Goal: Transaction & Acquisition: Purchase product/service

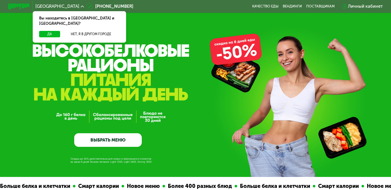
click at [348, 8] on div "Личный кабинет" at bounding box center [362, 6] width 41 height 7
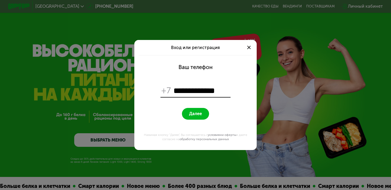
type input "**********"
click at [198, 113] on span "Далее" at bounding box center [195, 113] width 13 height 5
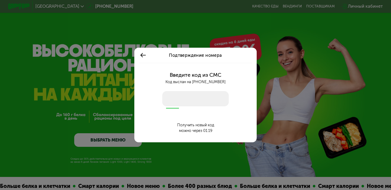
click at [212, 96] on input "number" at bounding box center [195, 98] width 66 height 15
type input "****"
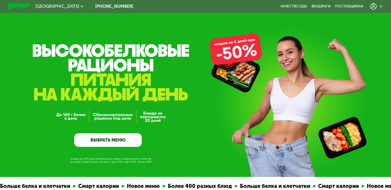
click at [375, 8] on icon at bounding box center [374, 6] width 7 height 7
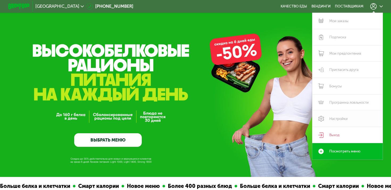
click at [337, 120] on link "Настройки" at bounding box center [348, 118] width 71 height 16
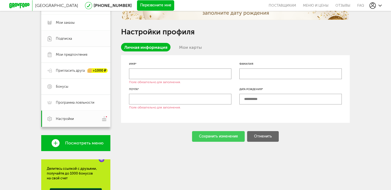
scroll to position [60, 0]
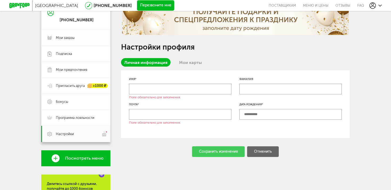
click at [85, 39] on span "Мои заказы" at bounding box center [80, 37] width 48 height 5
click at [85, 37] on span "Мои заказы" at bounding box center [80, 37] width 48 height 5
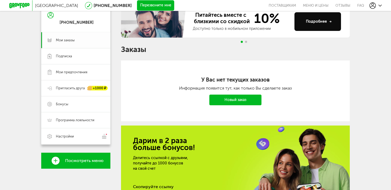
scroll to position [60, 0]
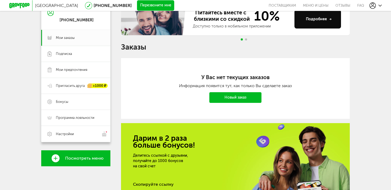
click at [239, 98] on link "Новый заказ" at bounding box center [236, 97] width 52 height 11
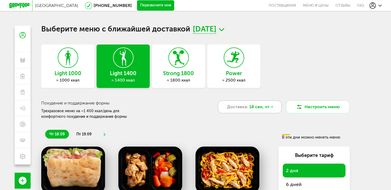
click at [240, 108] on span "Доставка:" at bounding box center [237, 107] width 21 height 6
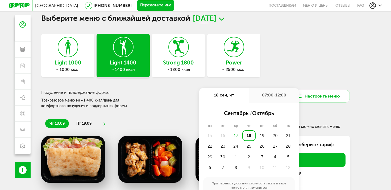
scroll to position [13, 0]
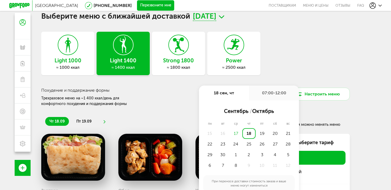
click at [237, 131] on div "17" at bounding box center [235, 133] width 13 height 11
click at [237, 135] on div "17" at bounding box center [235, 133] width 13 height 11
click at [165, 88] on h3 "Похудение и поддержание формы" at bounding box center [123, 90] width 165 height 5
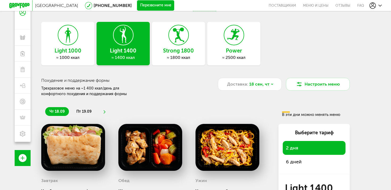
scroll to position [24, 0]
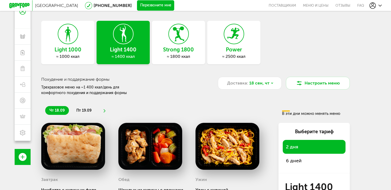
click at [217, 60] on div "Power ≈ 2500 ккал" at bounding box center [233, 42] width 53 height 43
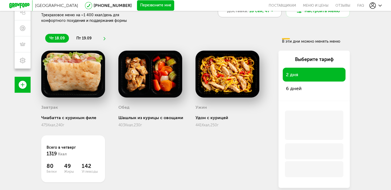
scroll to position [105, 0]
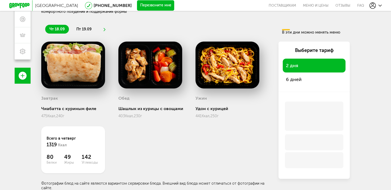
click at [304, 79] on span "6 дней" at bounding box center [314, 79] width 56 height 7
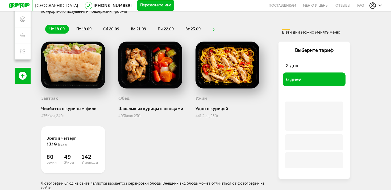
click at [307, 68] on span "2 дня" at bounding box center [314, 65] width 56 height 7
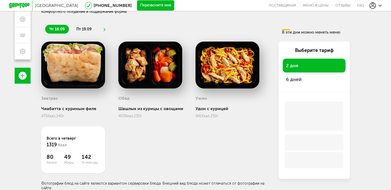
click at [298, 78] on span "6 дней" at bounding box center [314, 79] width 56 height 7
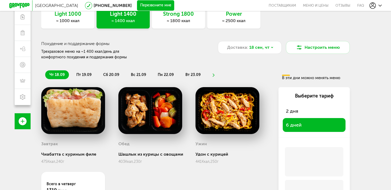
scroll to position [56, 0]
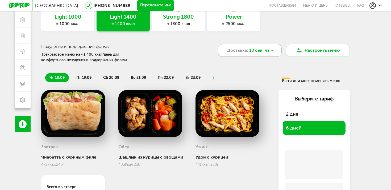
click at [274, 51] on div "Доставка: 18 сен, чт" at bounding box center [250, 50] width 64 height 13
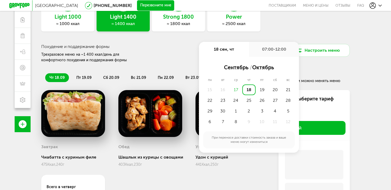
click at [180, 50] on div "Похудение и поддержание формы Трехразовое меню на ~1 400 ккал/день для комфортн…" at bounding box center [123, 53] width 165 height 19
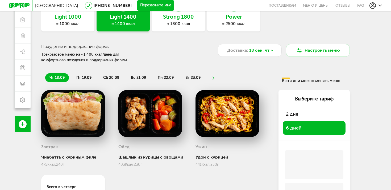
click at [95, 23] on div "Light 1000 ≈ 1000 ккал -50 % Light 1400 ≈ 1400 ккал -50 % Strong 1800 ≈ 1800 кк…" at bounding box center [195, 9] width 309 height 43
click at [85, 23] on div "≈ 1000 ккал" at bounding box center [67, 23] width 53 height 5
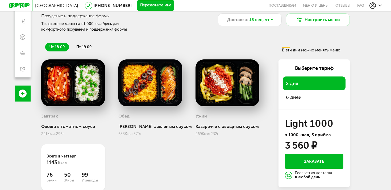
scroll to position [85, 0]
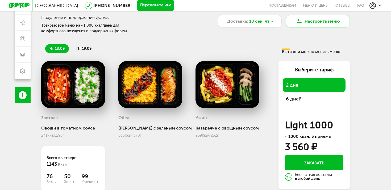
click at [318, 95] on span "6 дней" at bounding box center [314, 98] width 56 height 7
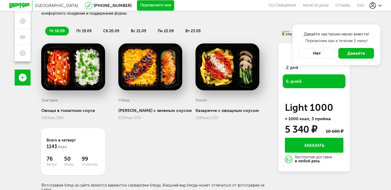
scroll to position [105, 0]
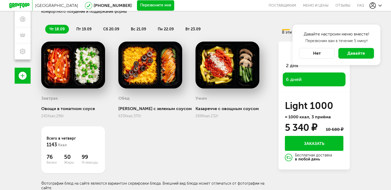
click at [319, 56] on button "Нет" at bounding box center [317, 53] width 36 height 11
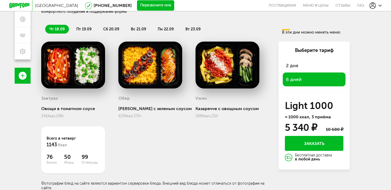
click at [317, 146] on button "Заказать" at bounding box center [314, 143] width 59 height 15
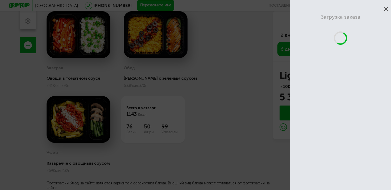
scroll to position [47, 0]
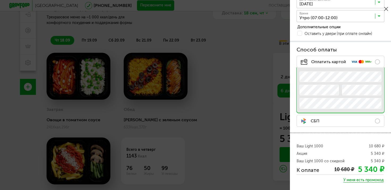
click at [325, 120] on label "СБП" at bounding box center [341, 121] width 88 height 12
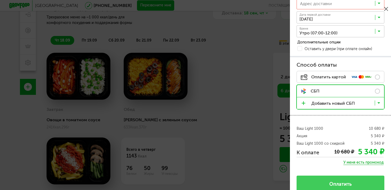
scroll to position [70, 0]
click at [361, 79] on label "Оплатить картой .e{fill:#f79e1b}" at bounding box center [341, 77] width 88 height 12
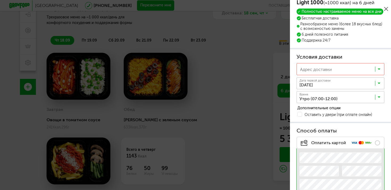
scroll to position [0, 0]
